Goal: Transaction & Acquisition: Purchase product/service

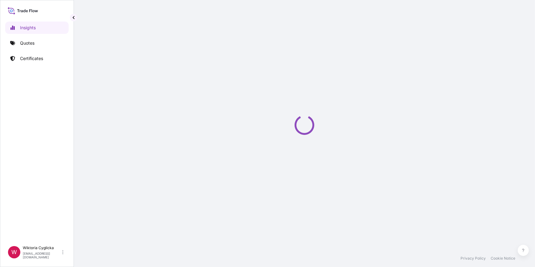
select select "2025"
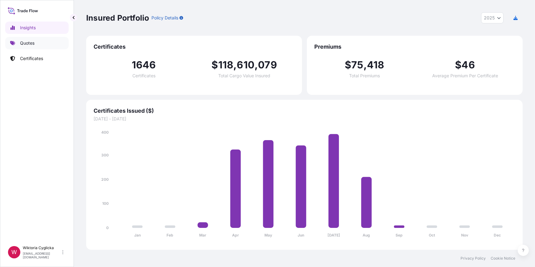
click at [47, 44] on link "Quotes" at bounding box center [36, 43] width 63 height 12
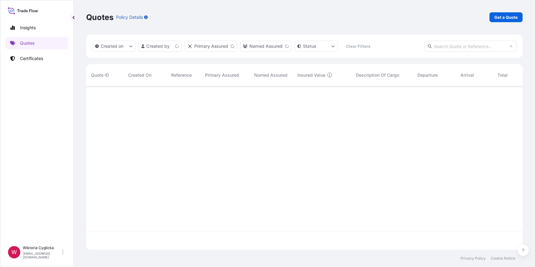
scroll to position [163, 432]
click at [496, 18] on p "Get a Quote" at bounding box center [505, 17] width 23 height 6
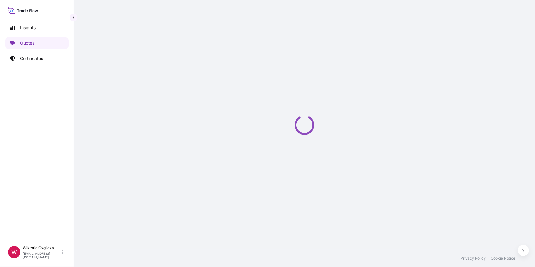
select select "Road / [GEOGRAPHIC_DATA]"
select select "Sea"
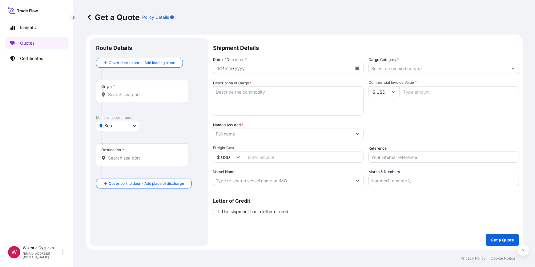
click at [385, 158] on input "Reference" at bounding box center [443, 156] width 151 height 11
paste input "S02032691"
type input "S02032691"
click at [419, 147] on div "Reference S02032691" at bounding box center [443, 153] width 151 height 17
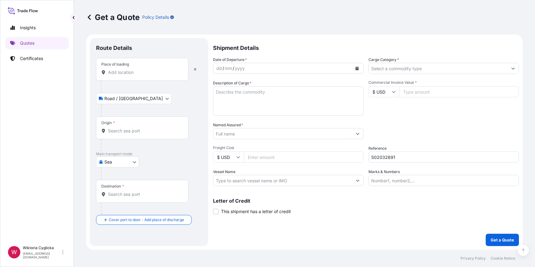
click at [422, 68] on input "Cargo Category *" at bounding box center [438, 68] width 139 height 11
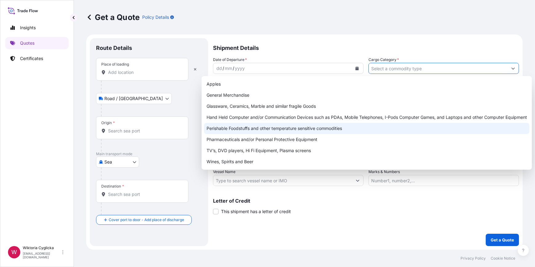
click at [244, 128] on div "Perishable Foodstuffs and other temperature sensitive commodities" at bounding box center [366, 128] width 325 height 11
type input "Perishable Foodstuffs and other temperature sensitive commodities"
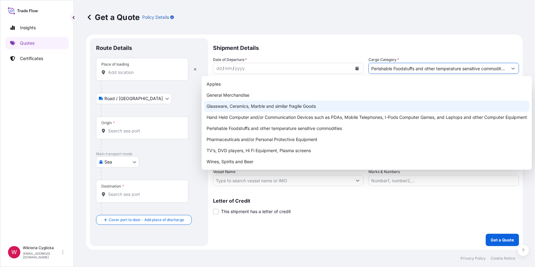
click at [140, 72] on input "Place of loading" at bounding box center [144, 72] width 73 height 6
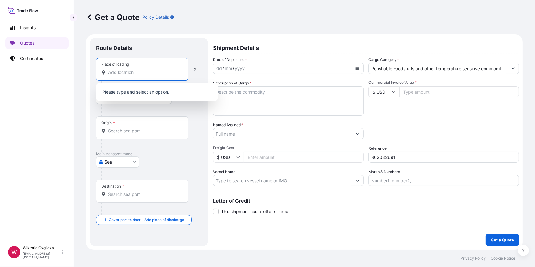
paste input "WADOWICE"
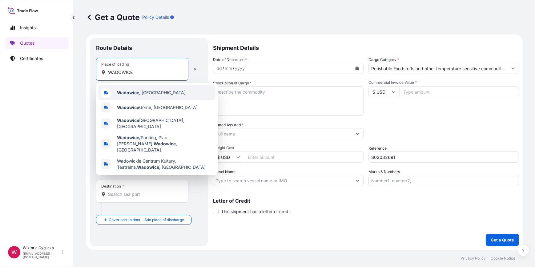
click at [129, 93] on b "Wadowice" at bounding box center [128, 92] width 22 height 5
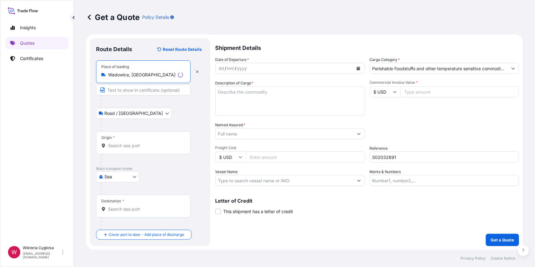
type input "Wadowice, [GEOGRAPHIC_DATA]"
click at [356, 67] on icon "Calendar" at bounding box center [358, 68] width 4 height 4
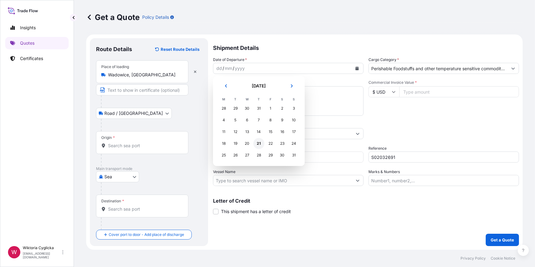
click at [258, 142] on div "21" at bounding box center [258, 143] width 11 height 11
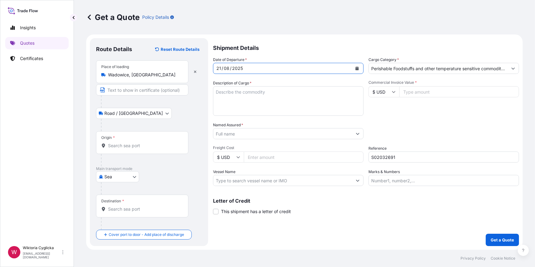
click at [136, 145] on input "Origin *" at bounding box center [144, 146] width 73 height 6
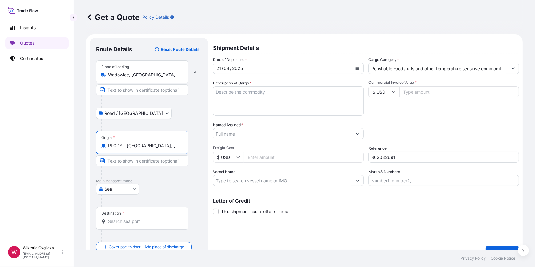
type input "PLGDY - [GEOGRAPHIC_DATA], [GEOGRAPHIC_DATA]"
click at [121, 223] on input "Destination *" at bounding box center [144, 221] width 73 height 6
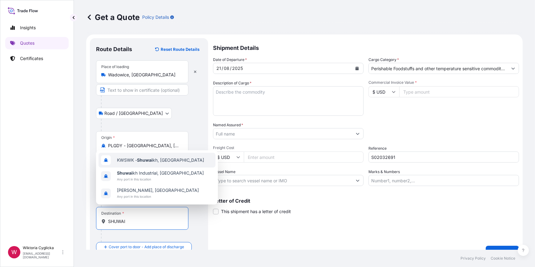
click at [166, 163] on span "KWSWK - Shuwai kh, [GEOGRAPHIC_DATA]" at bounding box center [160, 160] width 87 height 6
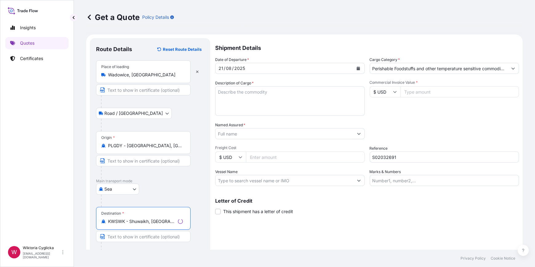
type input "KWSWK - Shuwaikh, [GEOGRAPHIC_DATA]"
click at [402, 112] on div "Commercial Invoice Value * $ USD" at bounding box center [443, 98] width 151 height 36
click at [407, 92] on input "Commercial Invoice Value *" at bounding box center [459, 91] width 120 height 11
type input "110543.04"
click at [424, 104] on div "Commercial Invoice Value * $ USD 110543.04" at bounding box center [443, 98] width 151 height 36
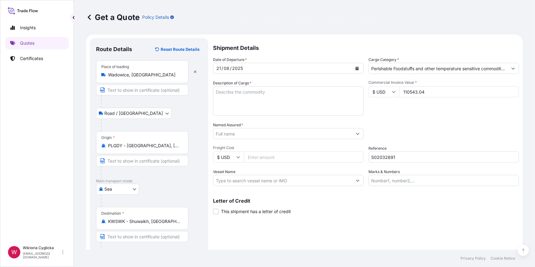
click at [277, 108] on textarea "Description of Cargo *" at bounding box center [288, 101] width 151 height 30
paste textarea "WAFERS ELITESSE DE LUXE 20G NET WEIGHT: 16768 KG HS CODE: 190532"
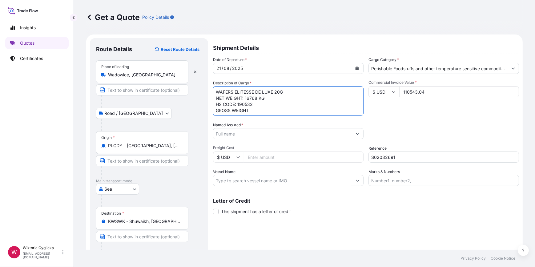
click at [273, 107] on textarea "WAFERS ELITESSE DE LUXE 20G NET WEIGHT: 16768 KG HS CODE: 190532 GROSS WEIGHT:" at bounding box center [288, 101] width 151 height 30
click at [273, 108] on textarea "WAFERS ELITESSE DE LUXE 20G NET WEIGHT: 16768 KG HS CODE: 190532 GROSS WEIGHT:" at bounding box center [288, 101] width 151 height 30
paste textarea "19492,8"
click at [214, 89] on textarea "WAFERS ELITESSE DE LUXE 20G NET WEIGHT: 16768 KG HS CODE: 190532 GROSS WEIGHT: …" at bounding box center [288, 101] width 151 height 30
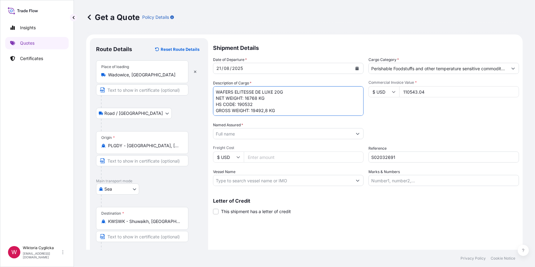
paste textarea "SEGU 9373909"
click at [229, 92] on textarea "SEGU 9373909 WAFERS ELITESSE DE LUXE 20G NET WEIGHT: 16768 KG HS CODE: 190532 G…" at bounding box center [288, 101] width 151 height 30
click at [217, 90] on textarea "SEGU9373909 WAFERS ELITESSE DE LUXE 20G NET WEIGHT: 16768 KG HS CODE: 190532 GR…" at bounding box center [288, 101] width 151 height 30
click at [280, 105] on textarea "SEGU9373909 WAFERS ELITESSE DE LUXE 20G NET WEIGHT: 16768 KG HS CODE: 190532 GR…" at bounding box center [288, 101] width 151 height 30
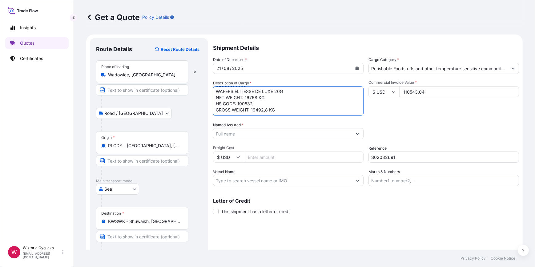
click at [254, 108] on textarea "SEGU9373909 WAFERS ELITESSE DE LUXE 20G NET WEIGHT: 16768 KG HS CODE: 190532 GR…" at bounding box center [288, 101] width 151 height 30
type textarea "SEGU9373909 WAFERS ELITESSE DE LUXE 20G NET WEIGHT: 16768 KG HS CODE: 190532 GR…"
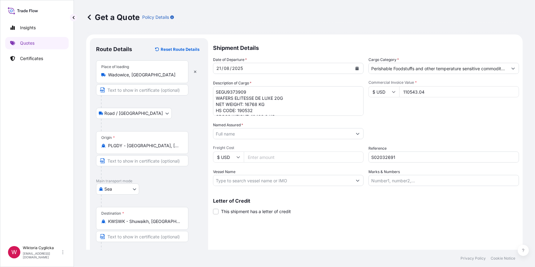
click at [238, 133] on input "Named Assured *" at bounding box center [282, 133] width 139 height 11
paste input "AL-ZOQ AL-RAFEEA FOR DRY SWEETS & FOOD STUFF CO."
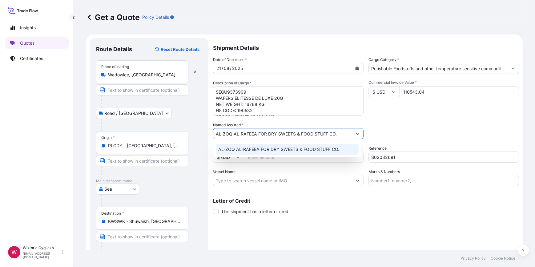
click at [265, 146] on span "AL-ZOQ AL-RAFEEA FOR DRY SWEETS & FOOD STUFF CO." at bounding box center [278, 149] width 121 height 6
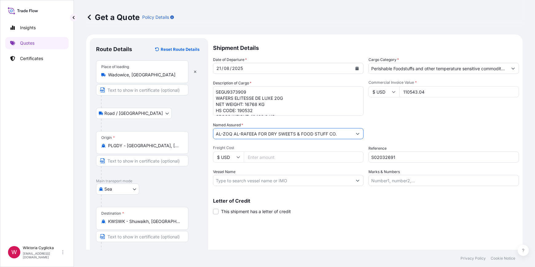
scroll to position [24, 0]
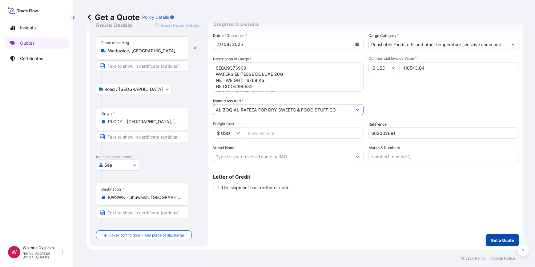
type input "AL-ZOQ AL-RAFEEA FOR DRY SWEETS & FOOD STUFF CO."
click at [502, 240] on p "Get a Quote" at bounding box center [502, 240] width 23 height 6
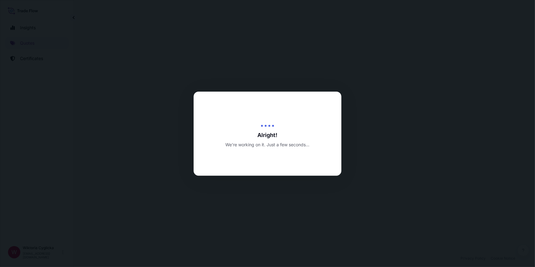
select select "Road / [GEOGRAPHIC_DATA]"
select select "Sea"
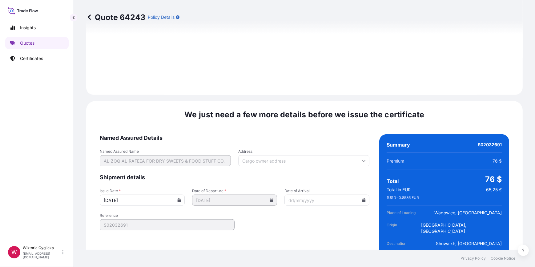
scroll to position [777, 0]
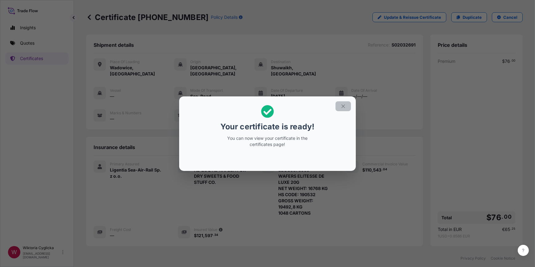
click at [342, 106] on icon "button" at bounding box center [343, 106] width 6 height 6
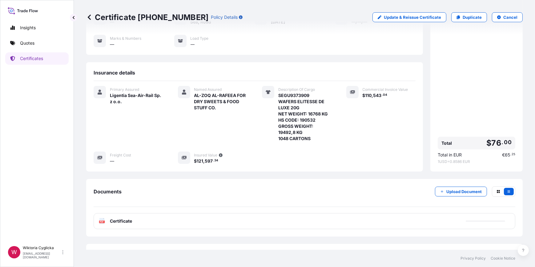
scroll to position [82, 0]
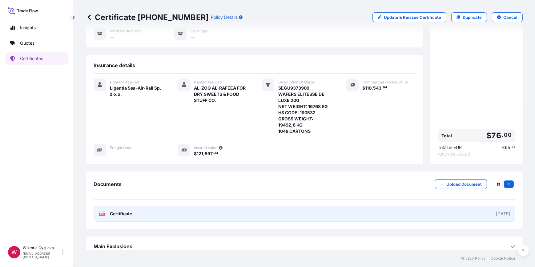
click at [259, 207] on link "PDF Certificate [DATE]" at bounding box center [305, 214] width 422 height 16
